Goal: Find specific page/section: Find specific page/section

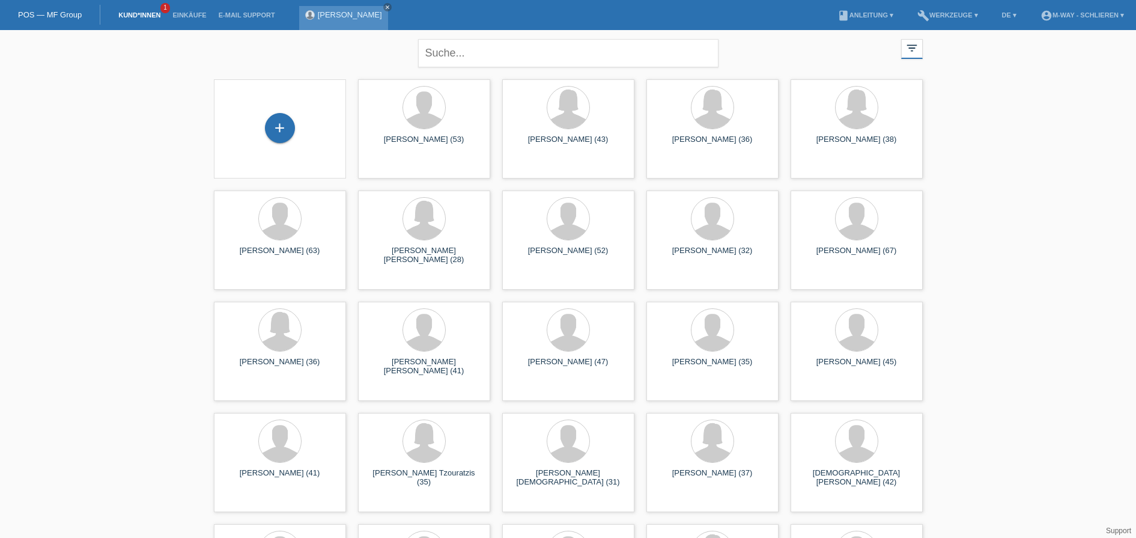
click at [330, 18] on link "[PERSON_NAME]" at bounding box center [350, 14] width 64 height 9
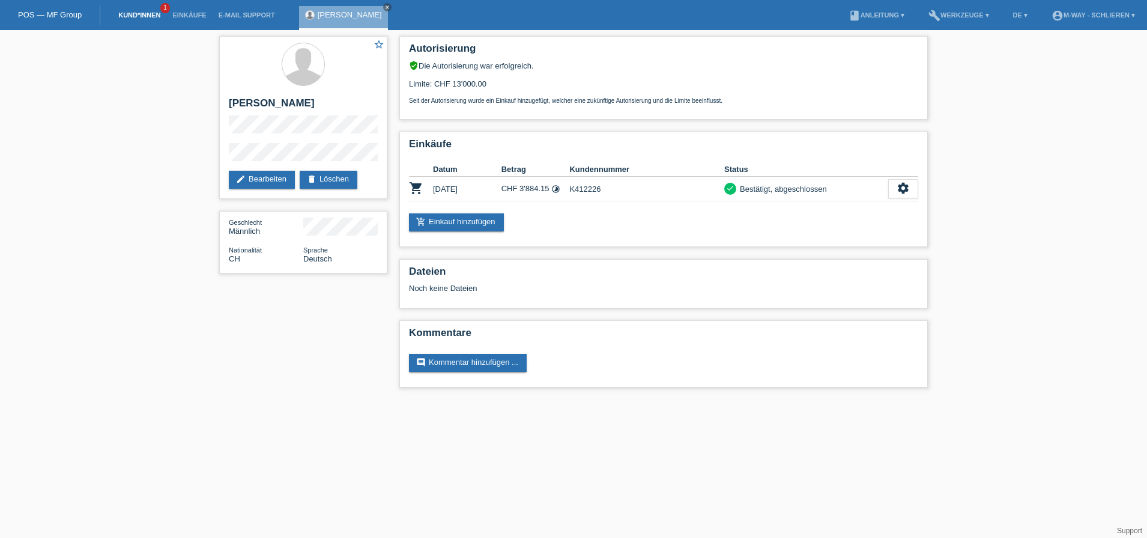
click at [140, 16] on link "Kund*innen" at bounding box center [139, 14] width 54 height 7
